Goal: Information Seeking & Learning: Understand process/instructions

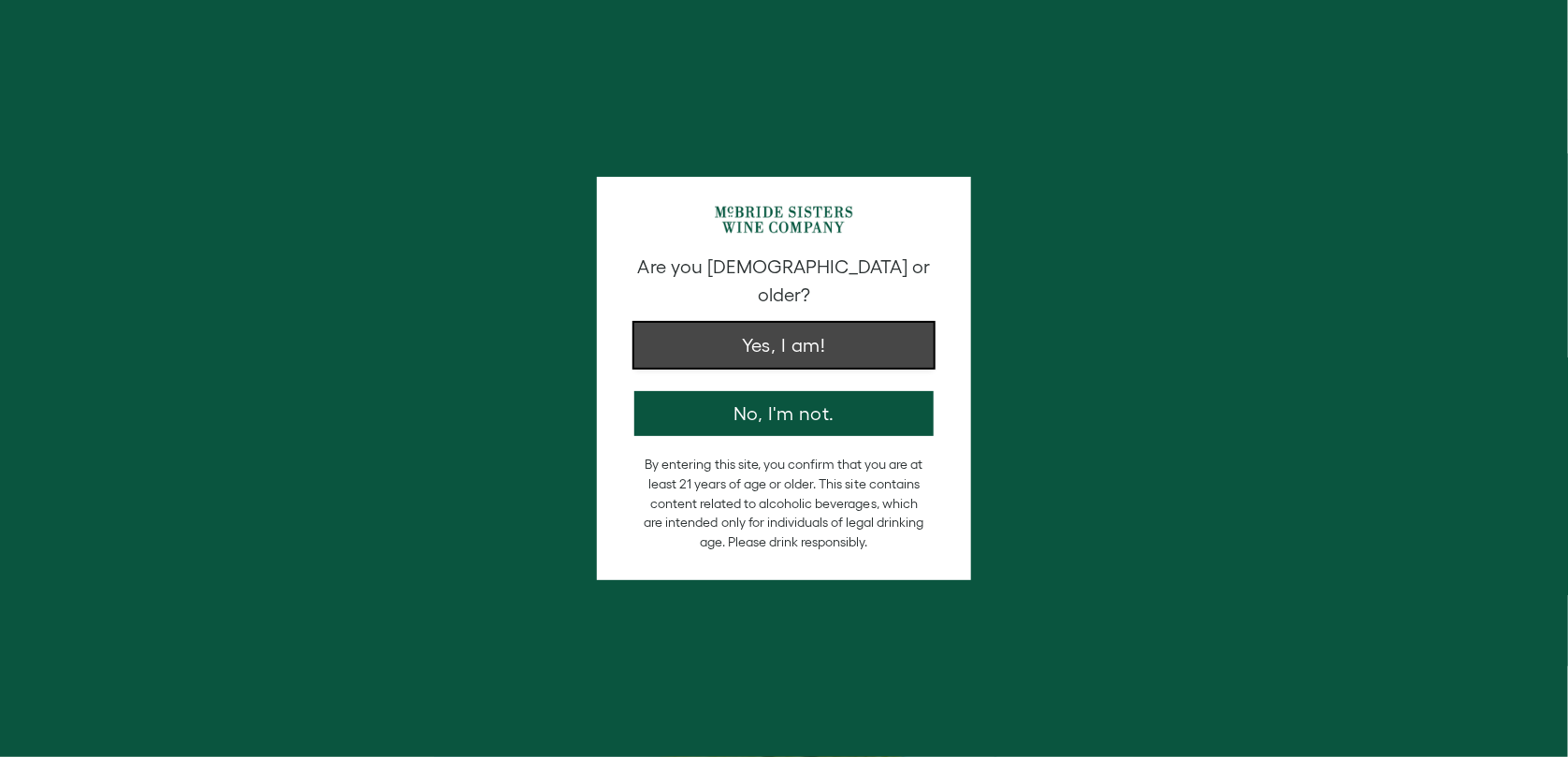
click at [766, 325] on button "Yes, I am!" at bounding box center [784, 346] width 300 height 45
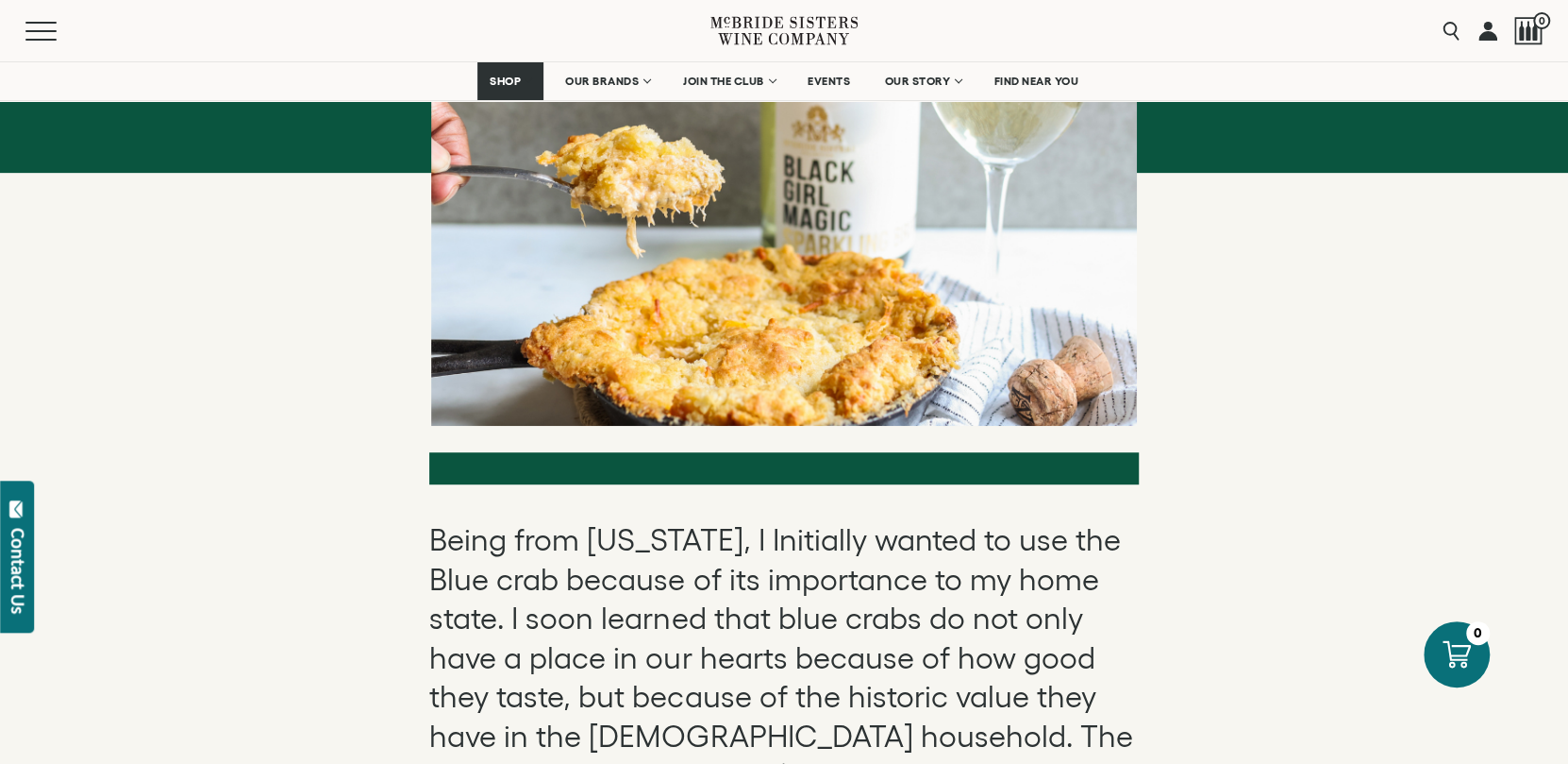
scroll to position [472, 0]
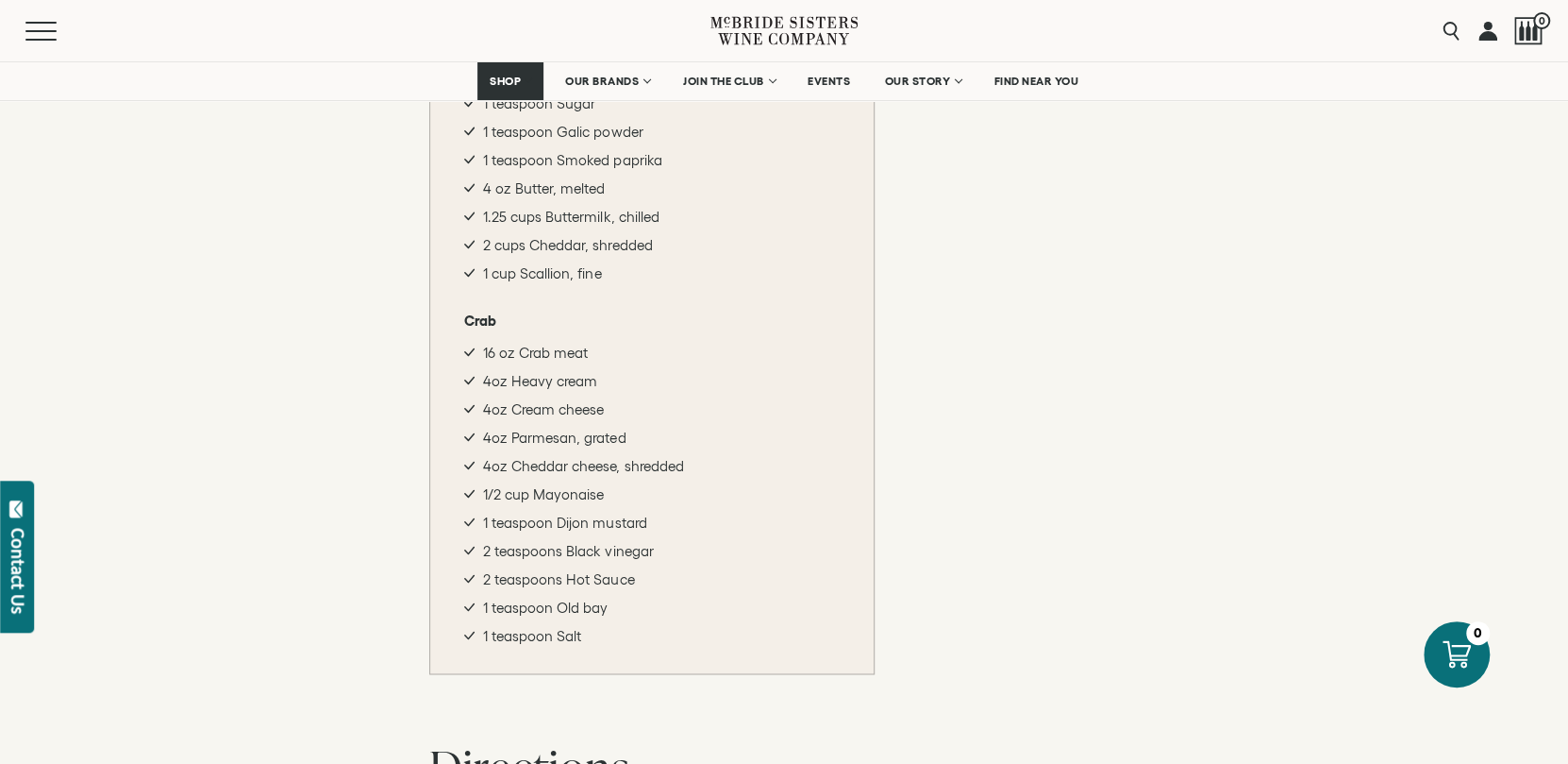
scroll to position [1698, 0]
drag, startPoint x: 466, startPoint y: 308, endPoint x: 648, endPoint y: 586, distance: 332.3
click at [648, 586] on div "Biscuit 1.5 cups + 2 tablespoons Ap flour 1/2 teaspoon | Salt 1/4 teaspoon Baki…" at bounding box center [652, 296] width 446 height 753
drag, startPoint x: 648, startPoint y: 586, endPoint x: 1190, endPoint y: 560, distance: 542.6
click at [1190, 560] on div "Being from Maryland, I Initially wanted to use the Blue crab because of its imp…" at bounding box center [784, 566] width 1568 height 2646
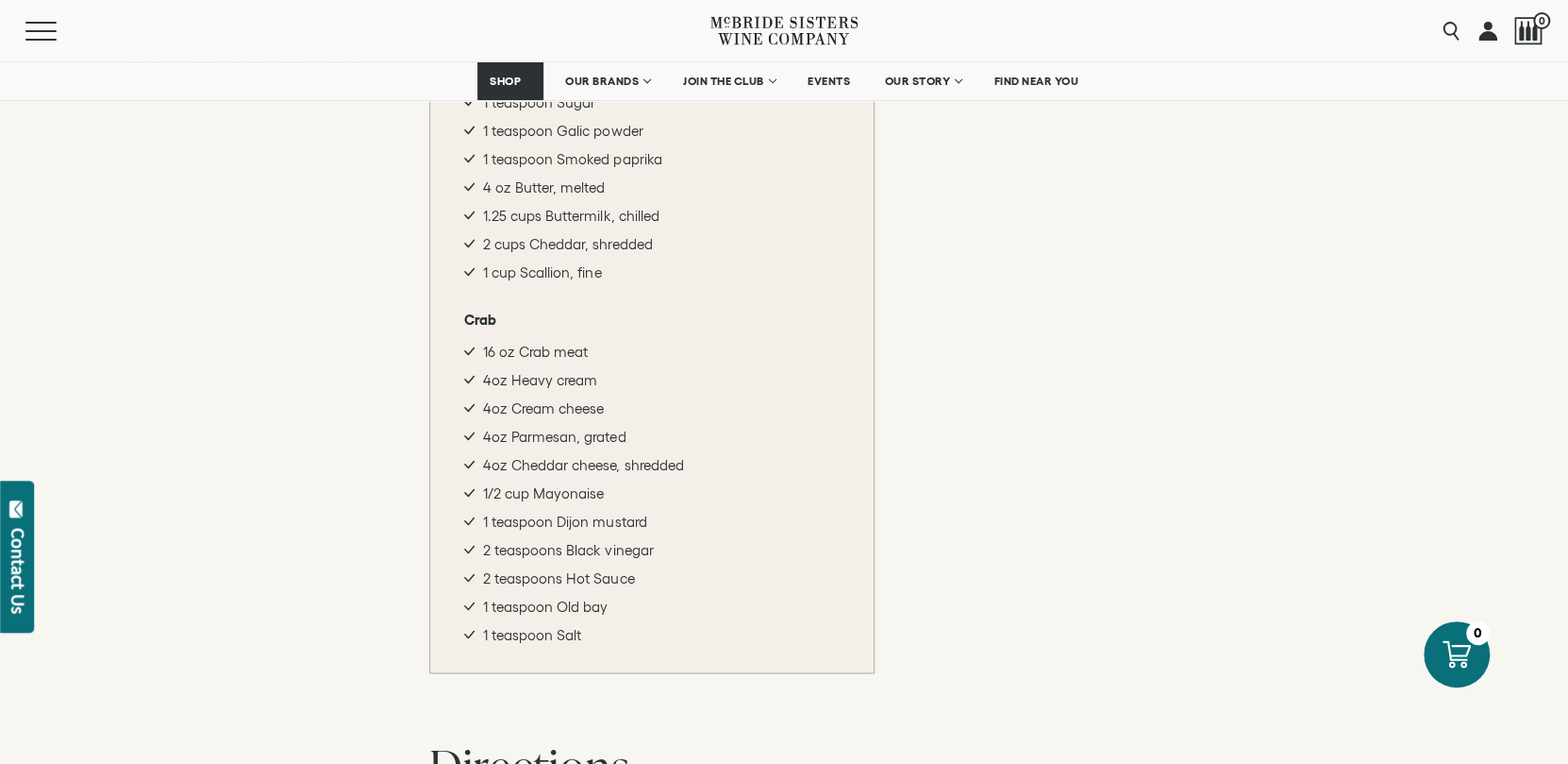
click at [673, 344] on li "16 oz Crab meat" at bounding box center [652, 352] width 375 height 17
click at [704, 677] on div "Being from Maryland, I Initially wanted to use the Blue crab because of its imp…" at bounding box center [784, 571] width 709 height 2502
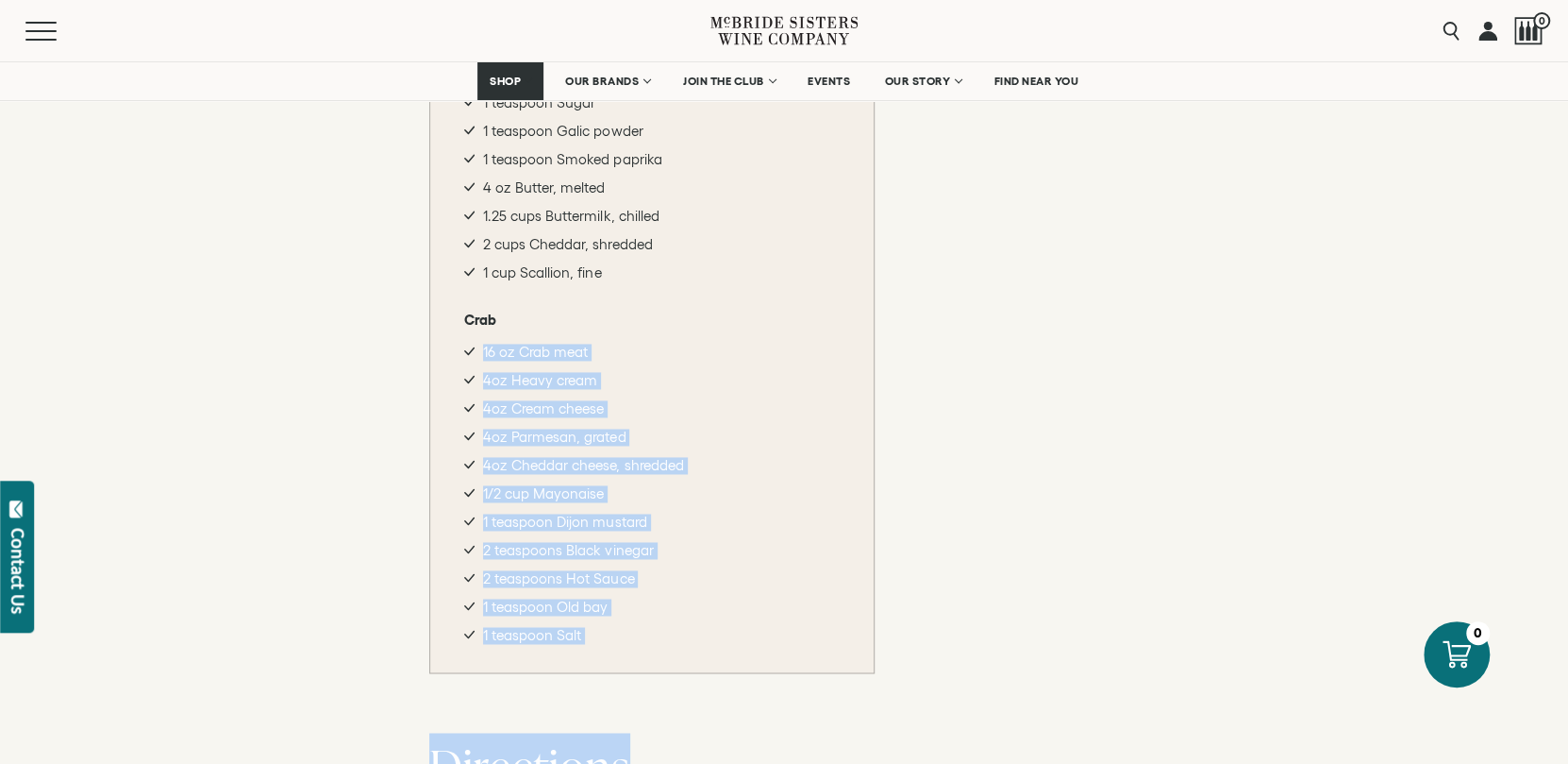
drag, startPoint x: 704, startPoint y: 677, endPoint x: 739, endPoint y: 638, distance: 52.4
click at [739, 638] on div "Being from Maryland, I Initially wanted to use the Blue crab because of its imp…" at bounding box center [784, 571] width 709 height 2502
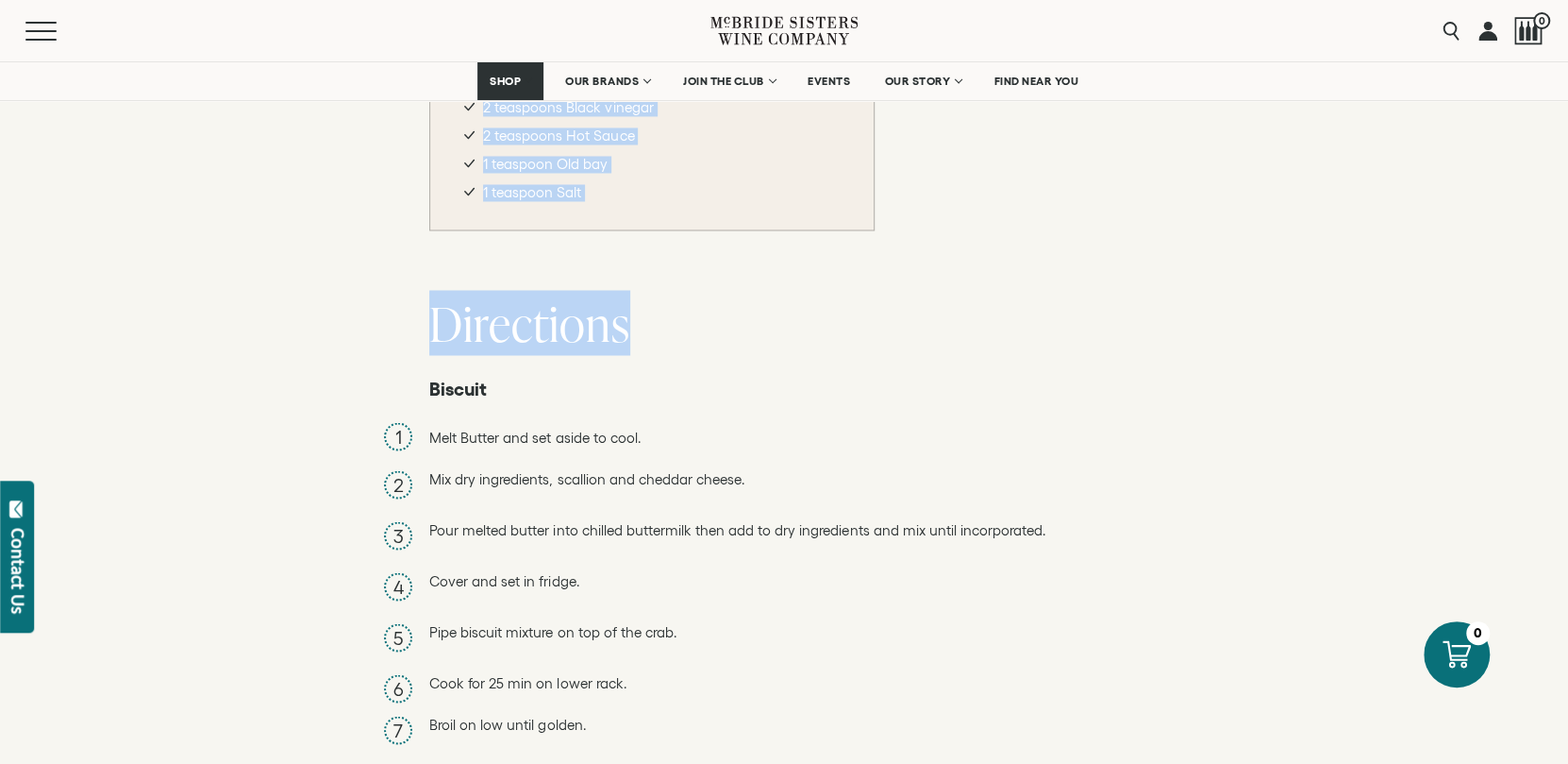
scroll to position [2170, 0]
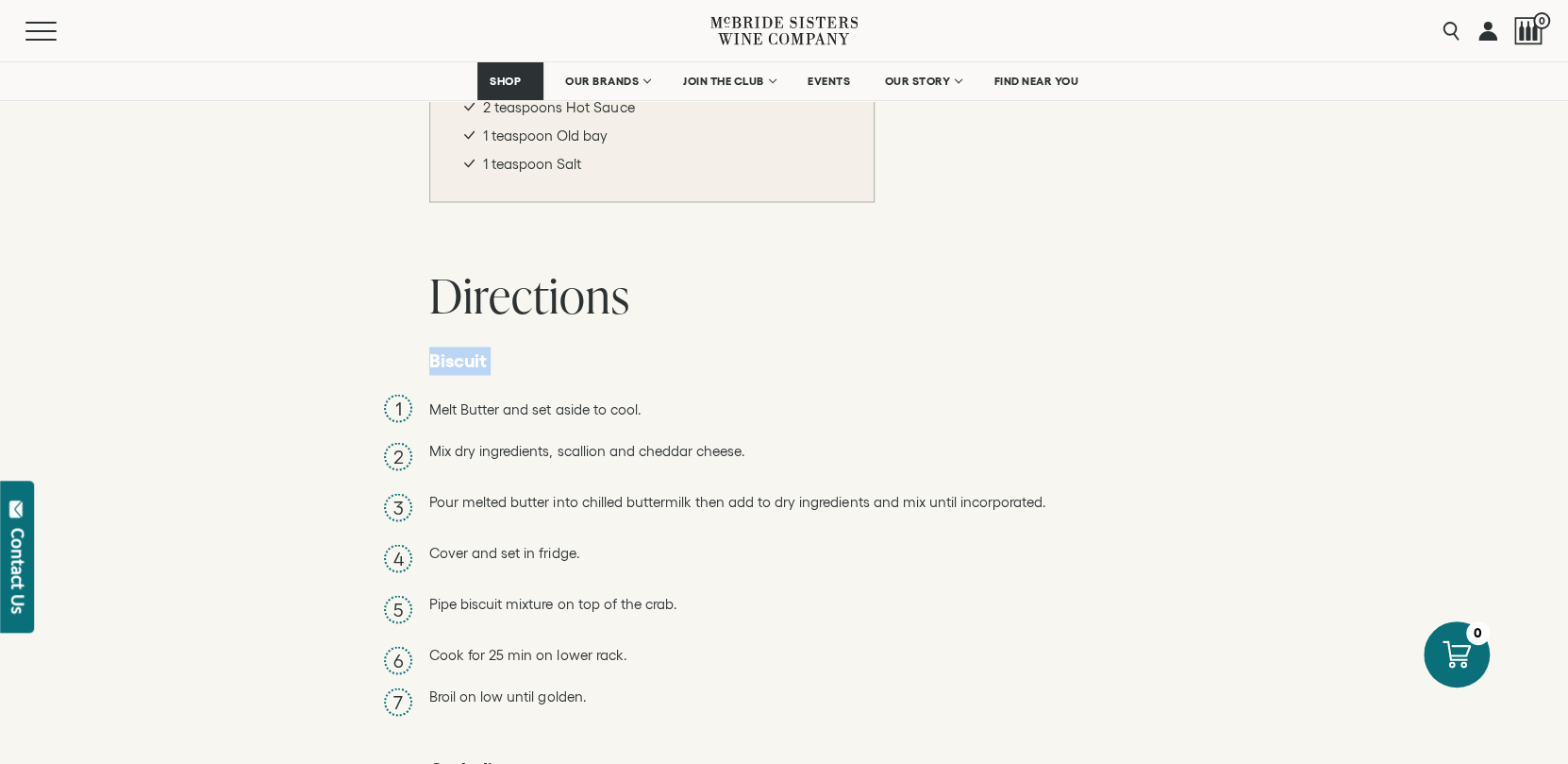
drag, startPoint x: 371, startPoint y: 312, endPoint x: 398, endPoint y: 338, distance: 37.5
click at [398, 338] on div "Being from Maryland, I Initially wanted to use the Blue crab because of its imp…" at bounding box center [784, 95] width 1568 height 2646
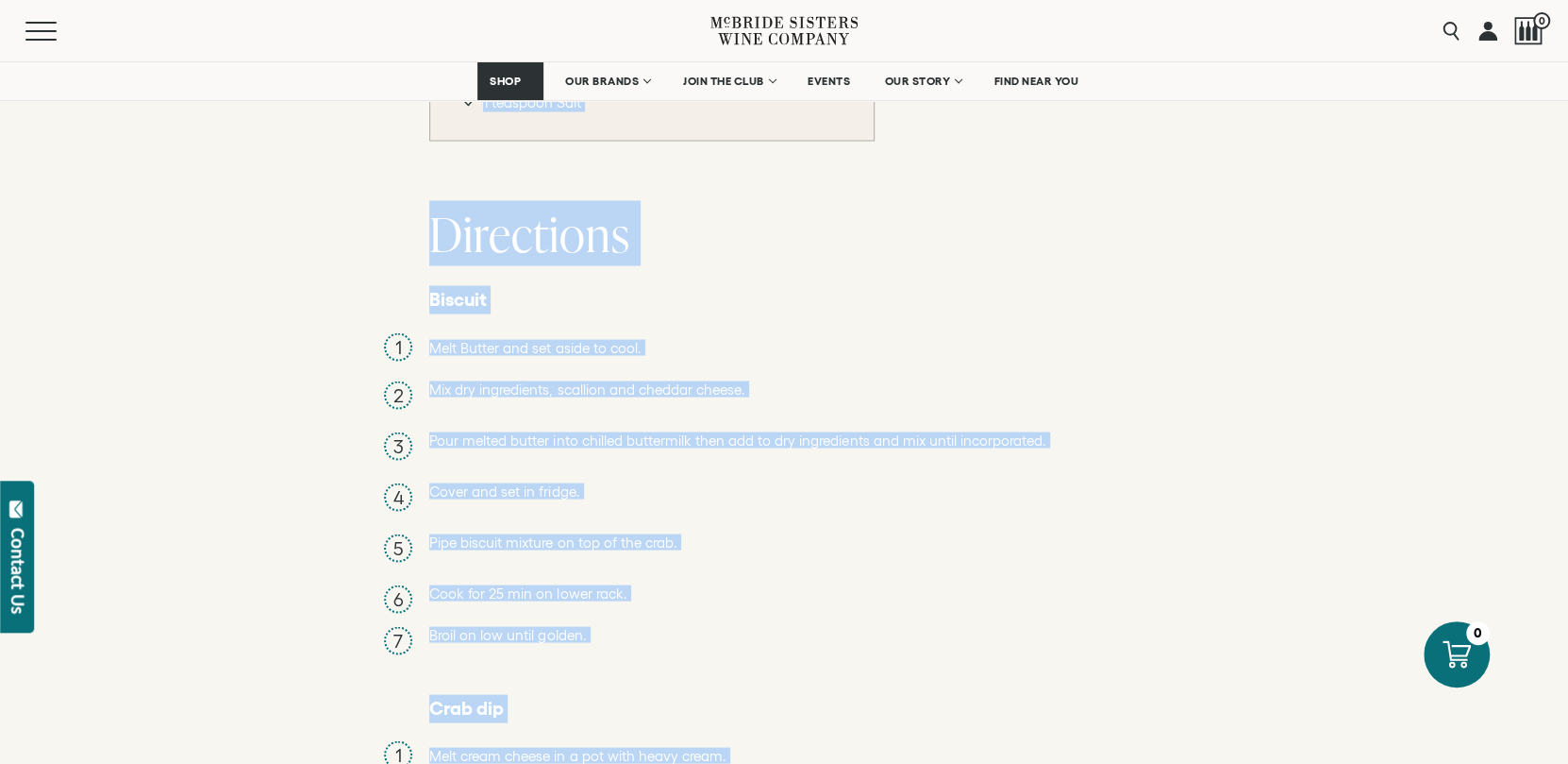
scroll to position [2361, 0]
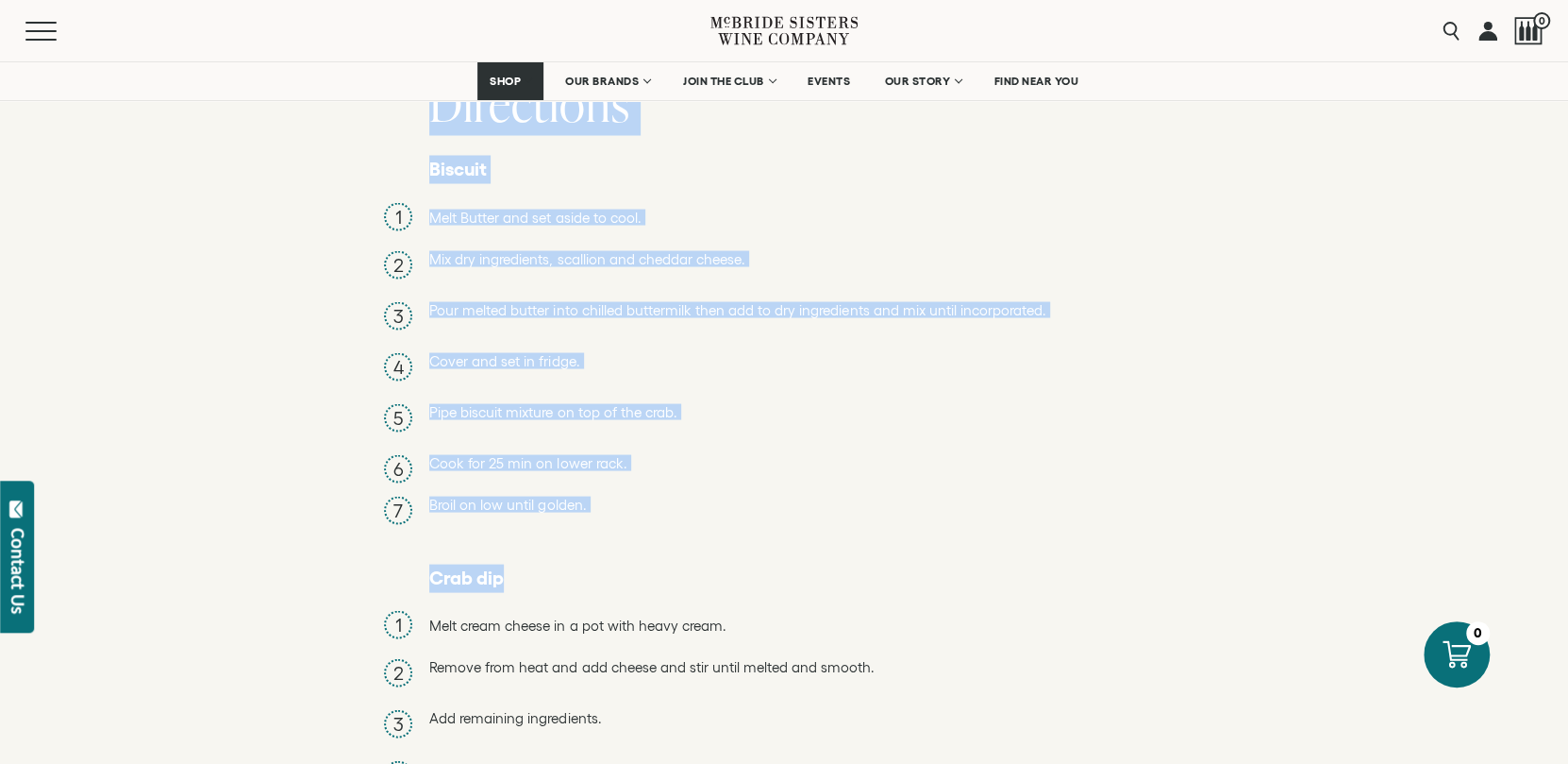
drag, startPoint x: 461, startPoint y: 116, endPoint x: 728, endPoint y: 489, distance: 458.7
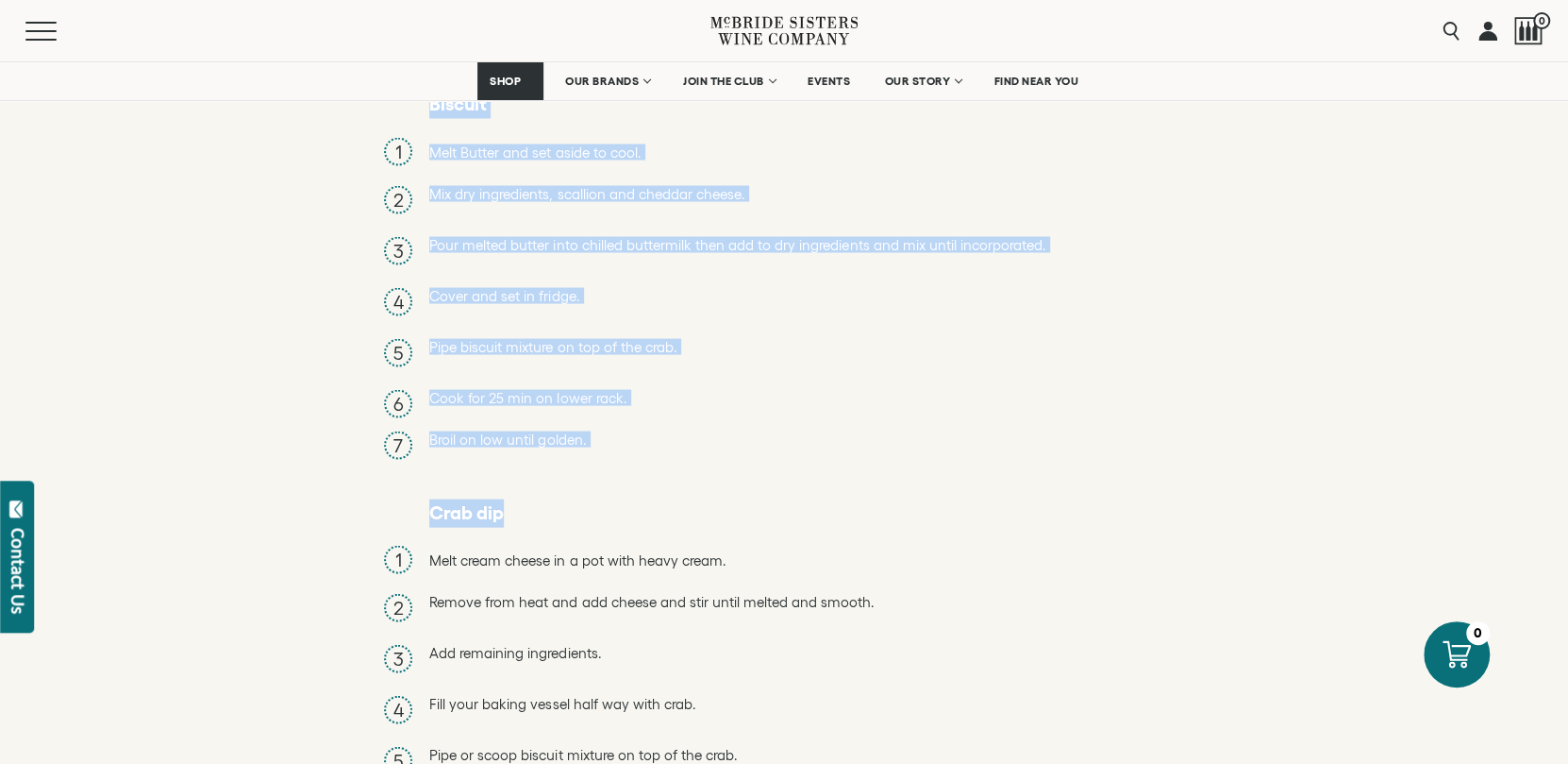
scroll to position [2456, 0]
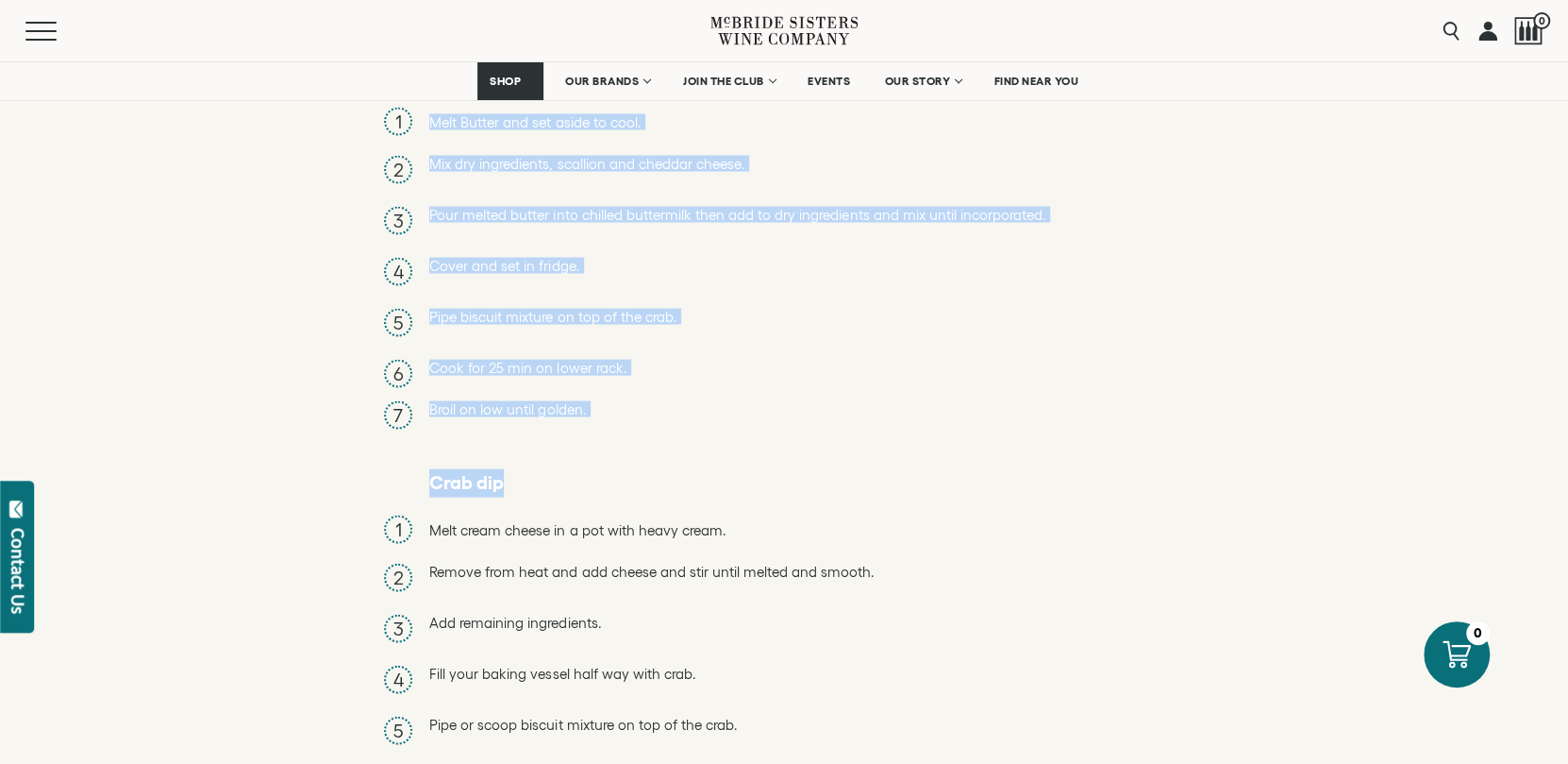
copy div "16 oz Crab meat 4oz Heavy cream 4oz Cream cheese 4oz Parmesan, grated 4oz Chedd…"
click at [633, 414] on div "Directions Biscuit Melt Butter and set aside to cool. Mix dry ingredients, scal…" at bounding box center [784, 523] width 709 height 1082
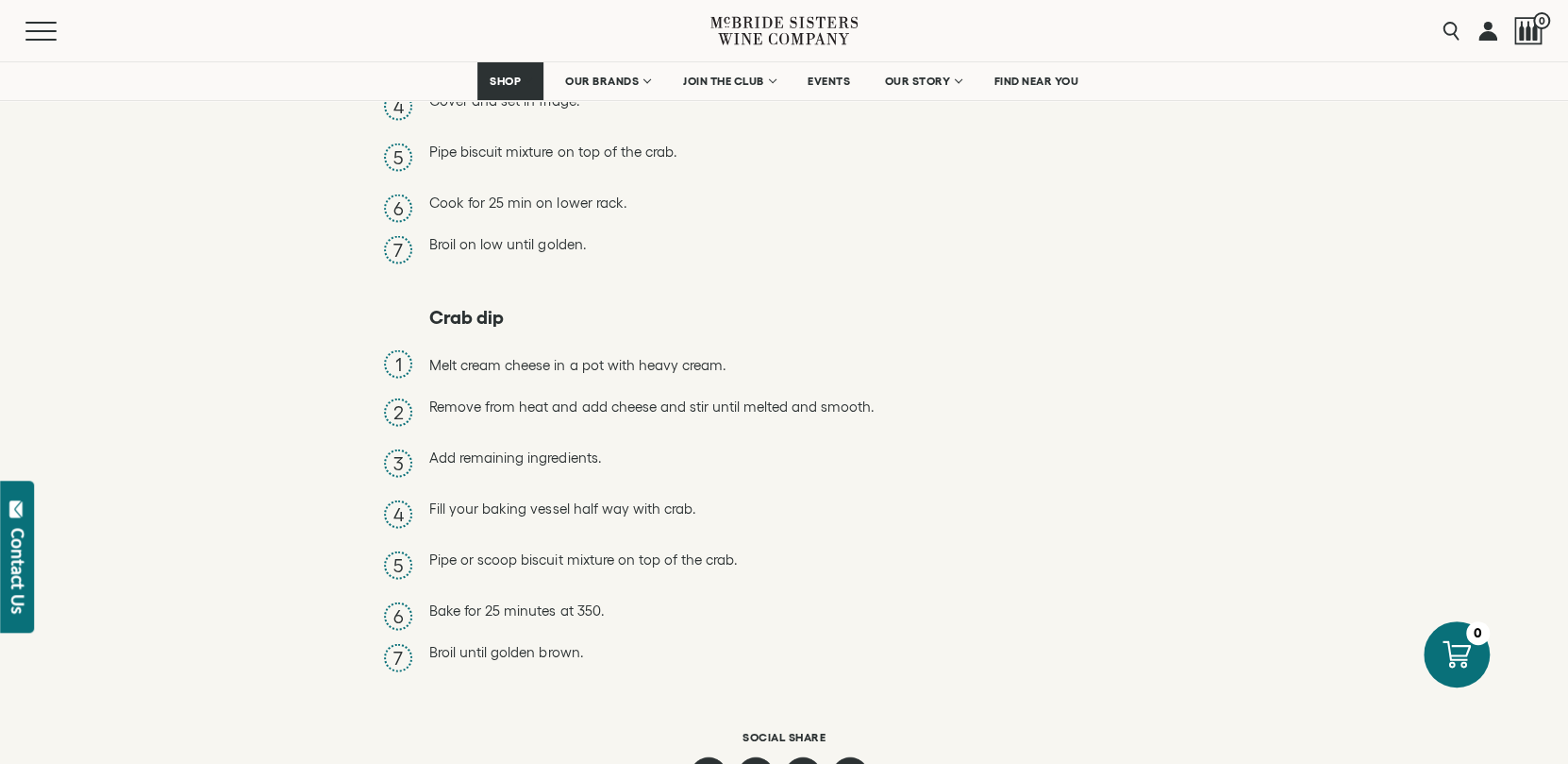
scroll to position [2645, 0]
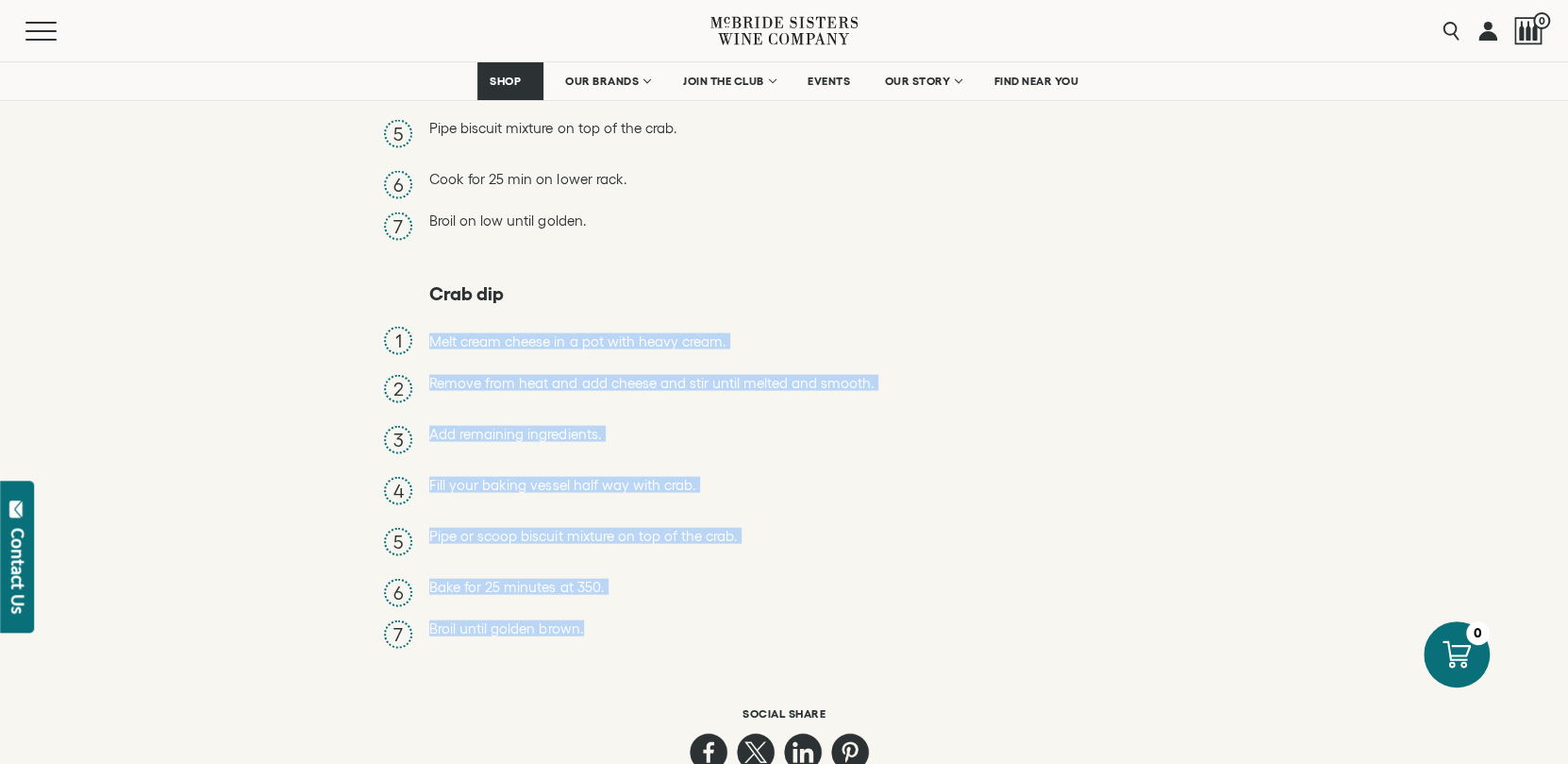
drag, startPoint x: 433, startPoint y: 288, endPoint x: 693, endPoint y: 574, distance: 386.5
click at [693, 574] on ol "Melt cream cheese in a pot with heavy cream. Remove from heat and add cheese an…" at bounding box center [784, 487] width 709 height 319
copy ol "Melt cream cheese in a pot with heavy cream. Remove from heat and add cheese an…"
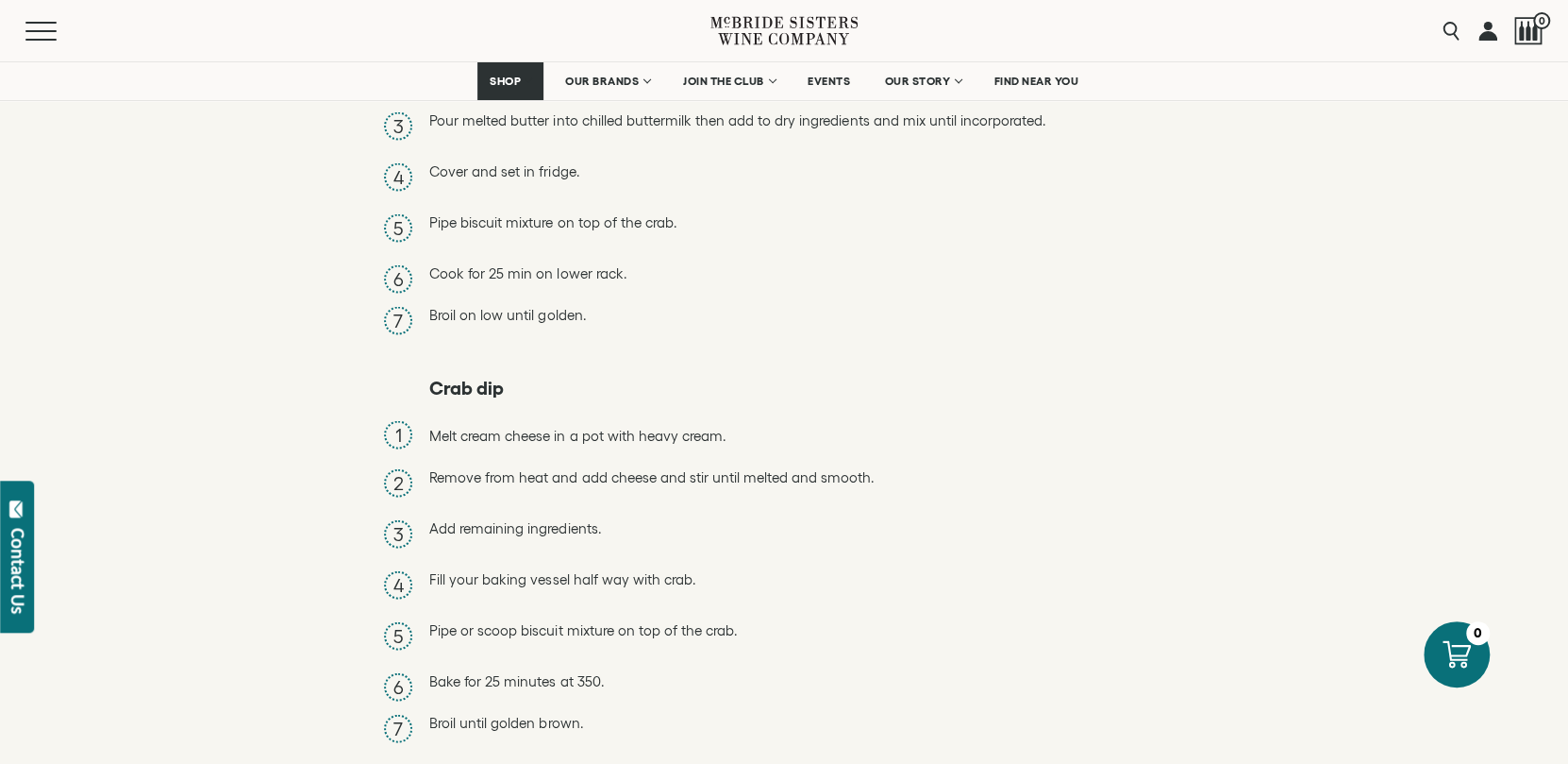
click at [962, 285] on div "Directions Biscuit Melt Butter and set aside to cool. Mix dry ingredients, scal…" at bounding box center [784, 429] width 709 height 1082
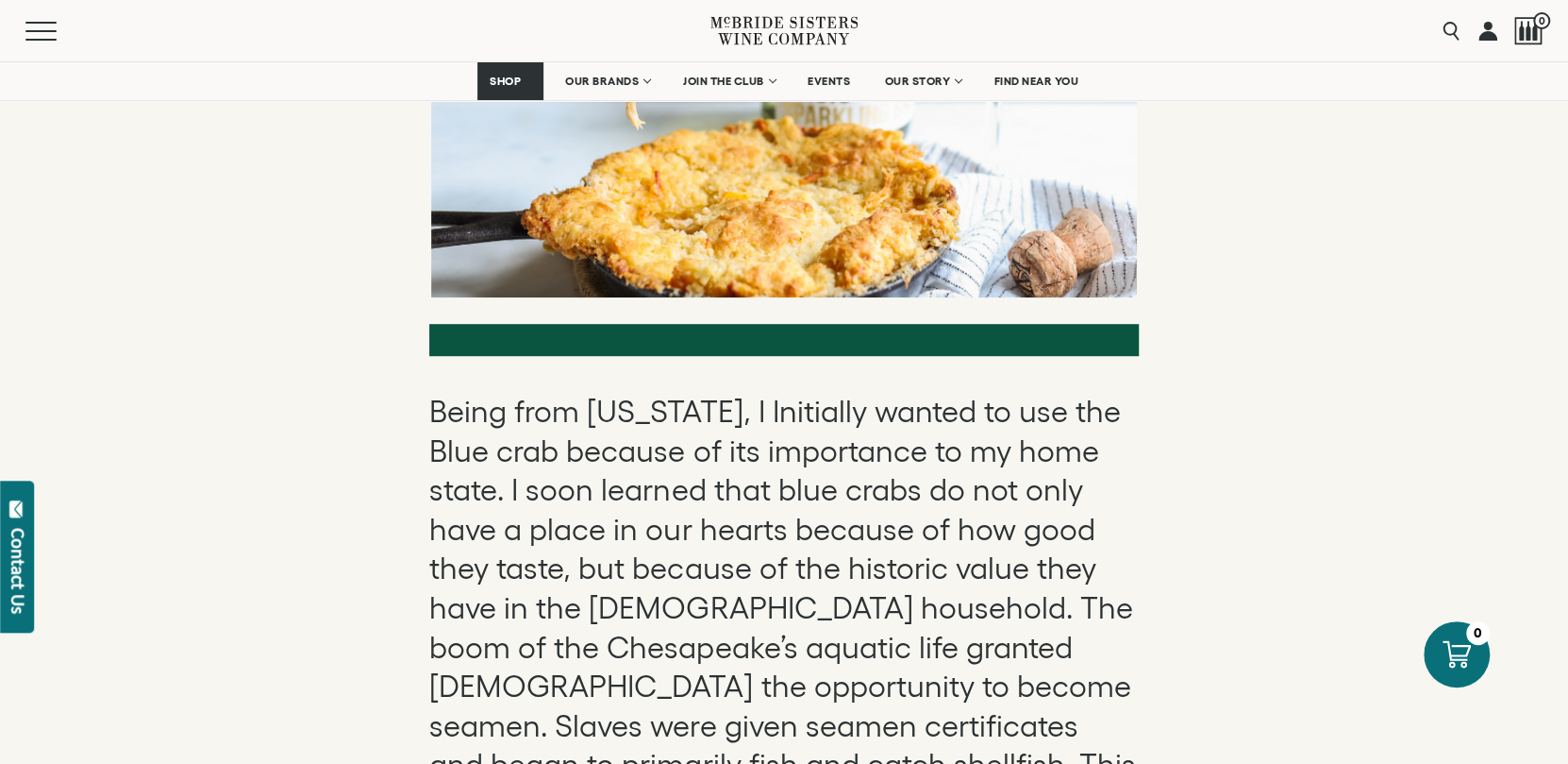
scroll to position [352, 0]
